Goal: Obtain resource: Download file/media

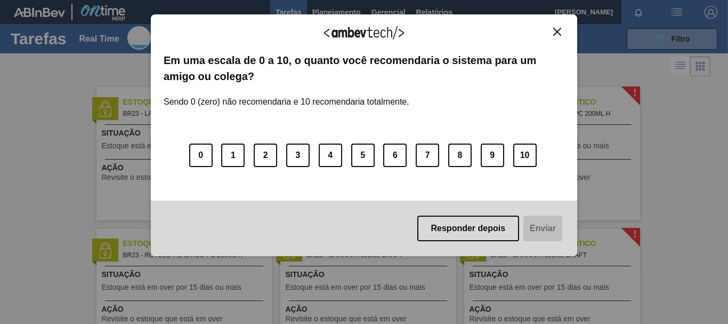
click at [418, 9] on div "Agradecemos seu feedback! Em uma escala de 0 a 10, o quanto você recomendaria o…" at bounding box center [364, 135] width 427 height 294
click at [562, 30] on button "Close" at bounding box center [557, 31] width 14 height 9
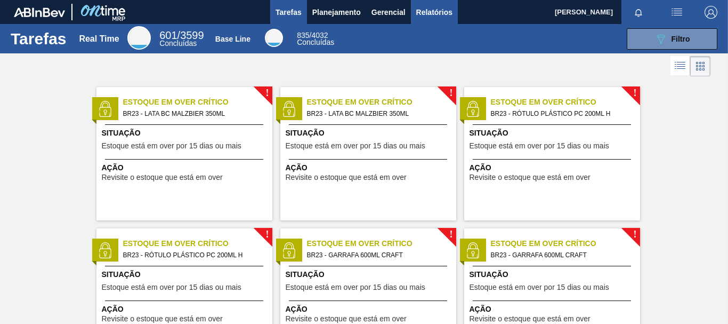
click at [434, 9] on span "Relatórios" at bounding box center [434, 12] width 36 height 13
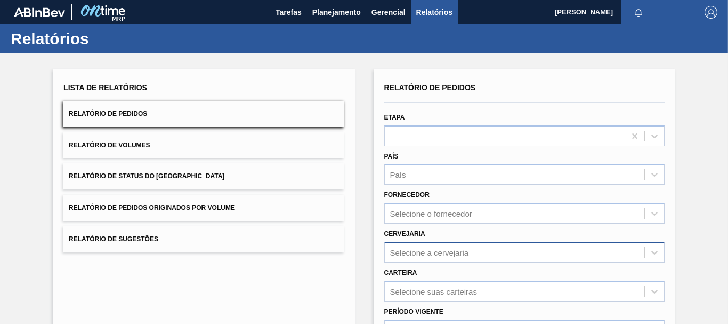
click at [426, 246] on div "Selecione a cervejaria" at bounding box center [515, 251] width 260 height 15
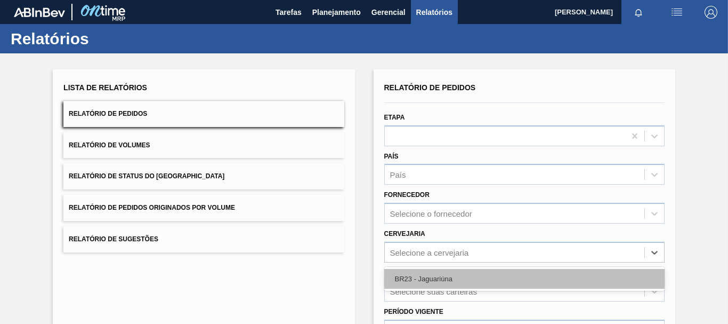
click at [442, 275] on div "BR23 - Jaguariúna" at bounding box center [524, 279] width 280 height 20
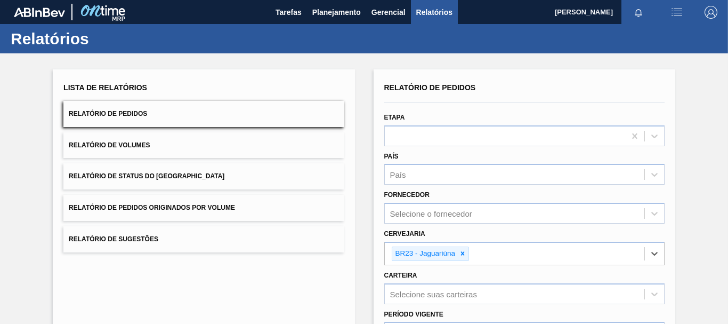
scroll to position [160, 0]
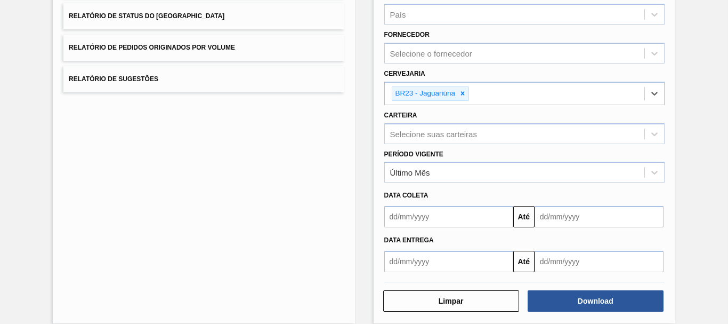
click at [429, 268] on input "text" at bounding box center [448, 261] width 129 height 21
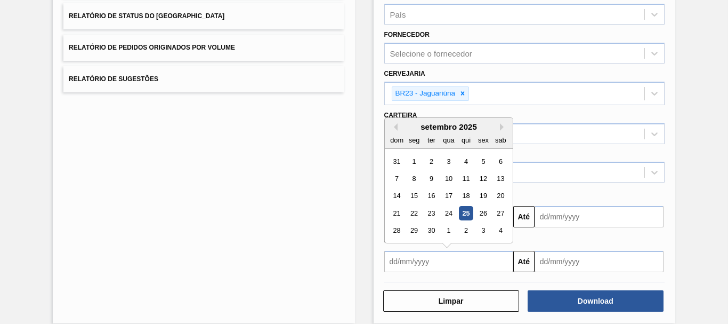
click at [466, 211] on div "25" at bounding box center [466, 213] width 14 height 14
type input "[DATE]"
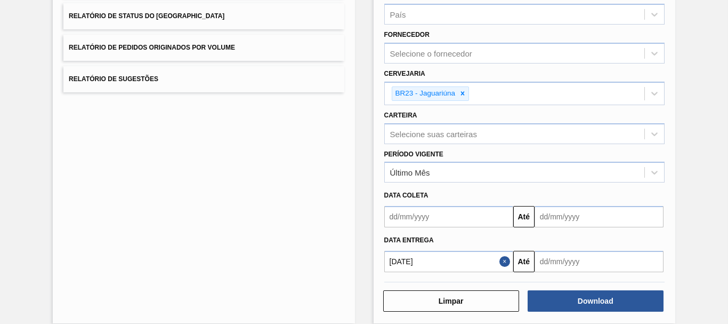
click at [546, 257] on input "text" at bounding box center [599, 261] width 129 height 21
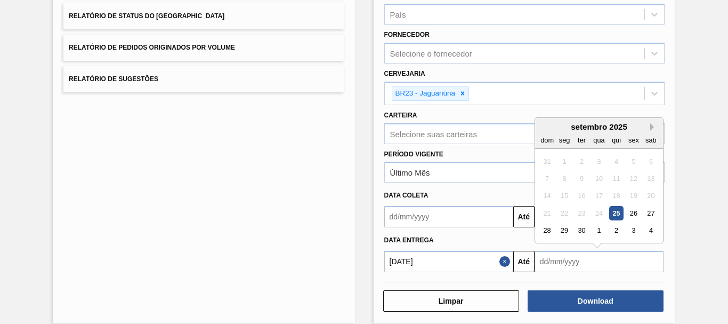
click at [651, 129] on button "Next Month" at bounding box center [654, 126] width 7 height 7
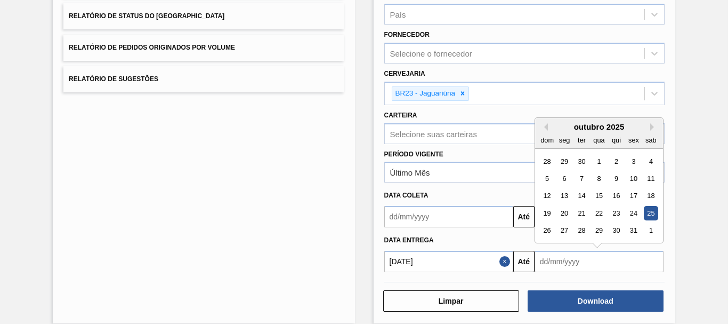
click at [655, 213] on div "25" at bounding box center [651, 213] width 14 height 14
type input "[DATE]"
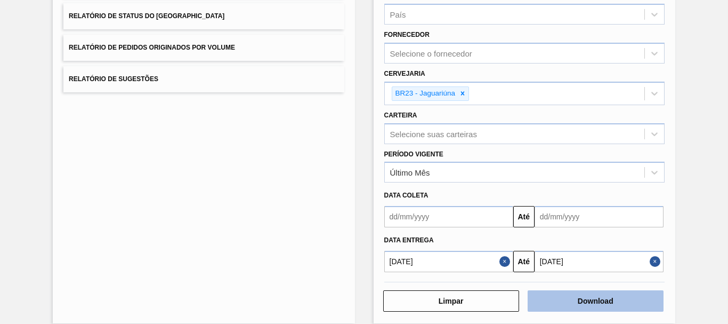
click at [635, 300] on button "Download" at bounding box center [596, 300] width 136 height 21
